Goal: Find specific page/section: Find specific page/section

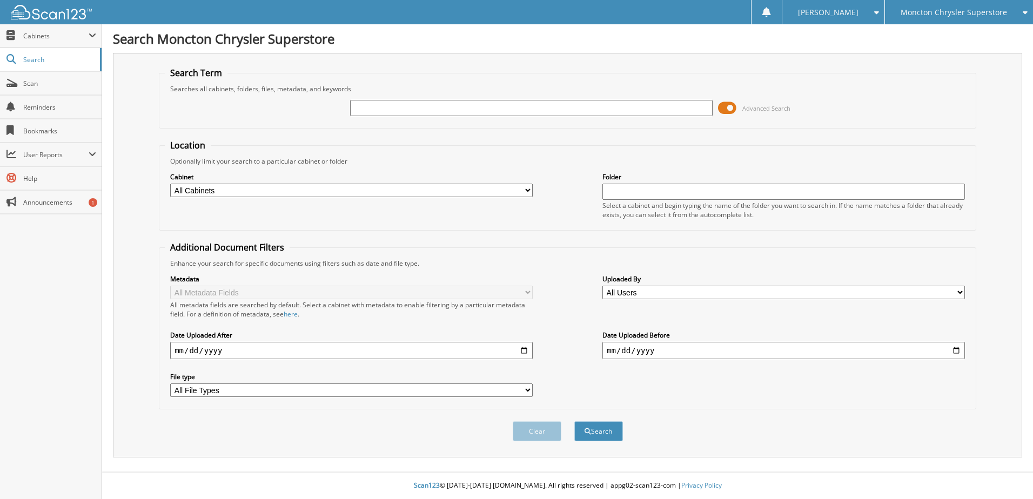
click at [384, 113] on input "text" at bounding box center [531, 108] width 362 height 16
type input "506729"
click at [574, 421] on button "Search" at bounding box center [598, 431] width 49 height 20
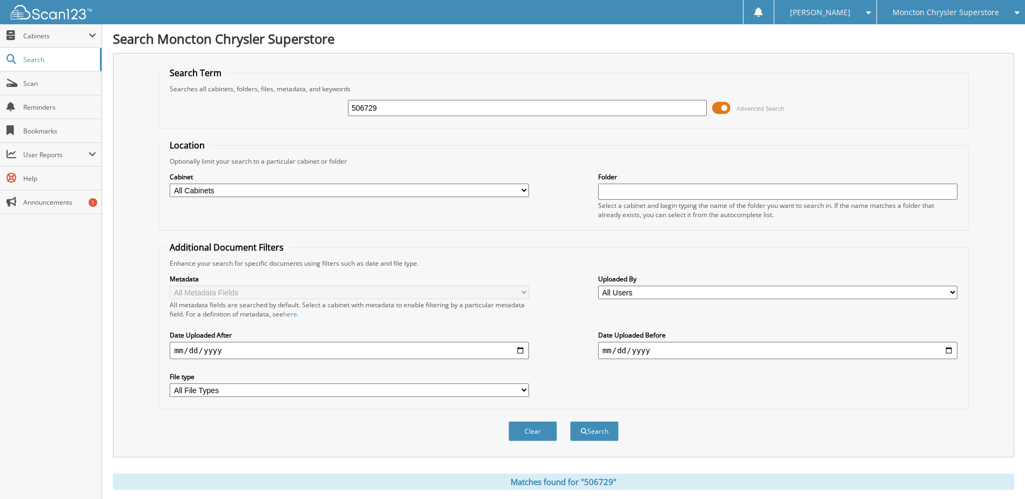
click at [715, 107] on html "Marilyn D. Settings Logout Moncton Chrysler Superstore Dartmouth Chrysler Jeep …" at bounding box center [512, 334] width 1025 height 669
click at [715, 107] on span at bounding box center [721, 108] width 18 height 16
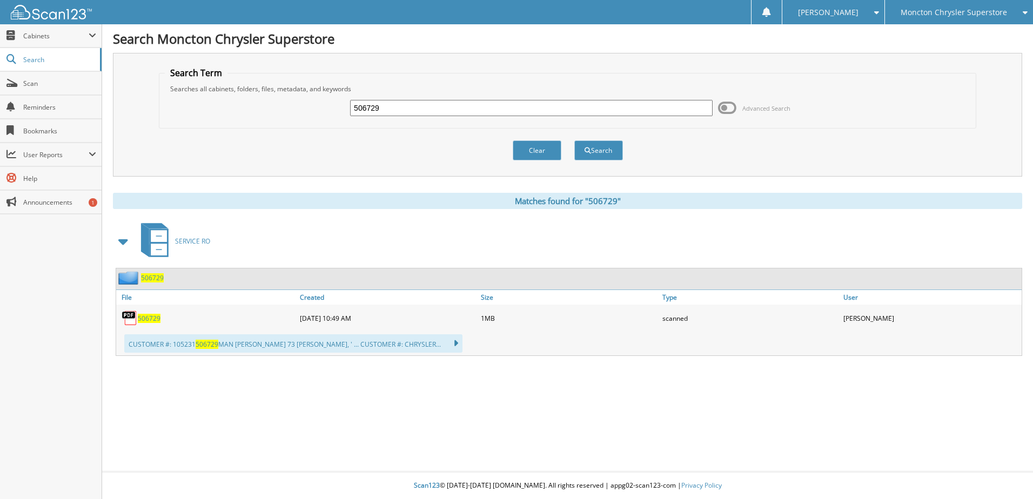
click at [147, 315] on span "506729" at bounding box center [149, 318] width 23 height 9
